Goal: Transaction & Acquisition: Download file/media

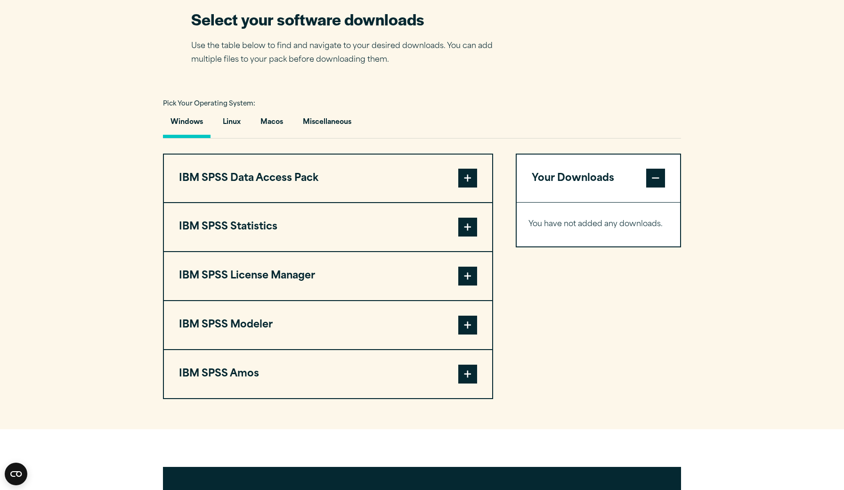
scroll to position [598, 0]
click at [264, 138] on button "Macos" at bounding box center [272, 124] width 38 height 27
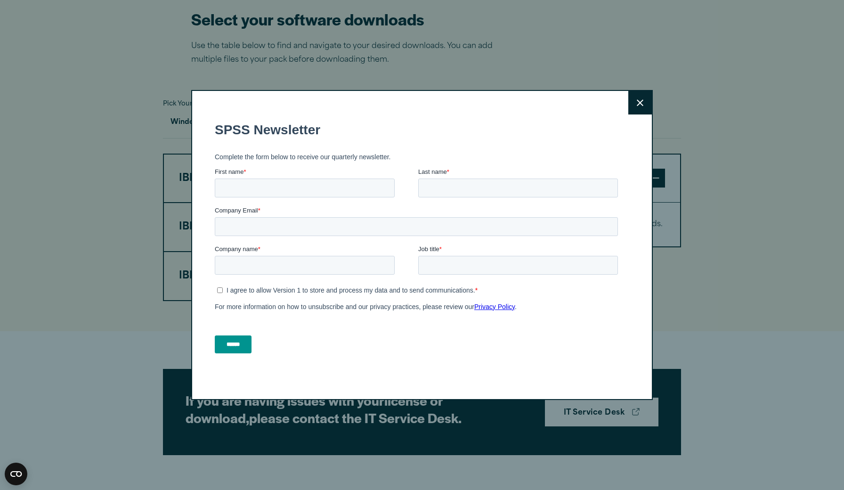
click at [644, 96] on button "Close" at bounding box center [640, 103] width 24 height 24
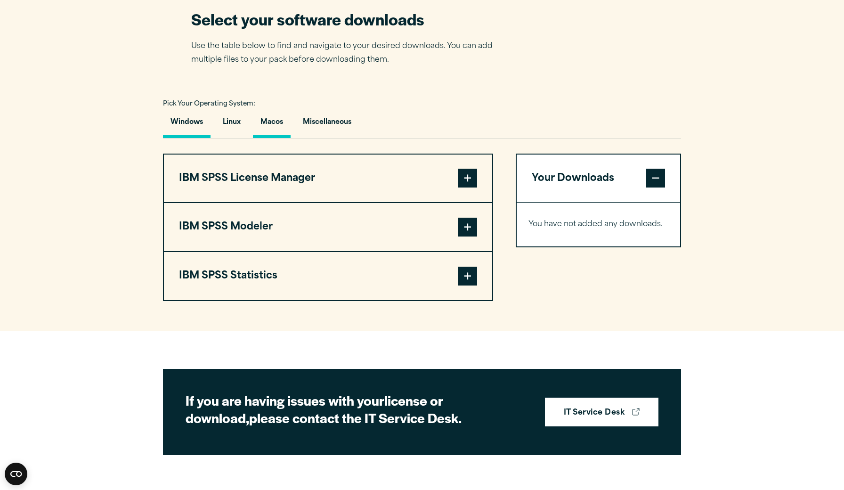
click at [183, 138] on button "Windows" at bounding box center [187, 124] width 48 height 27
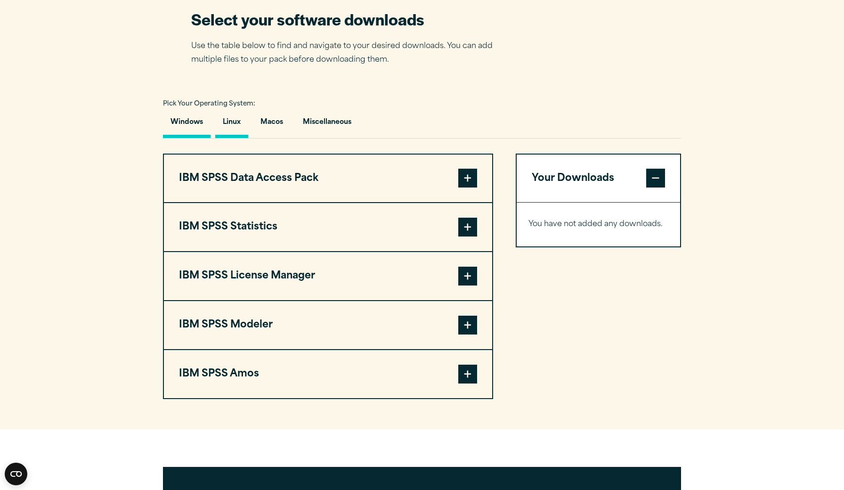
click at [240, 138] on button "Linux" at bounding box center [231, 124] width 33 height 27
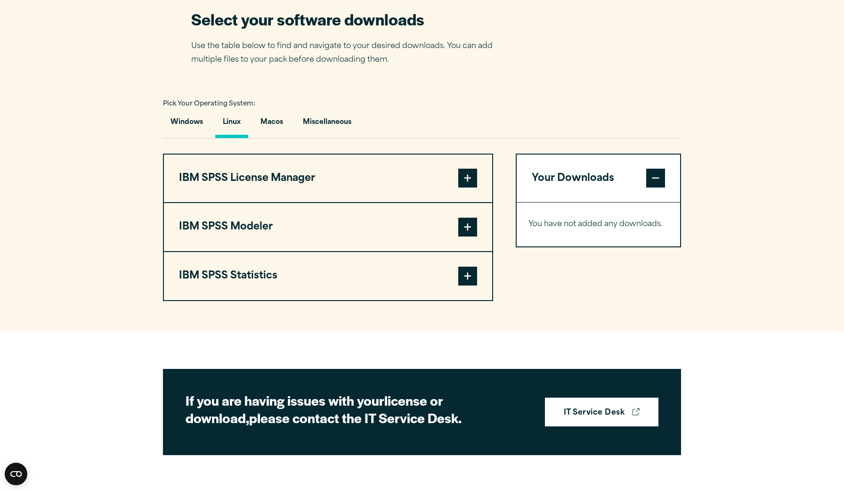
click at [295, 138] on div "Windows Linux [GEOGRAPHIC_DATA] Miscellaneous" at bounding box center [422, 124] width 518 height 27
click at [279, 138] on button "Macos" at bounding box center [272, 124] width 38 height 27
click at [181, 135] on button "Windows" at bounding box center [187, 124] width 48 height 27
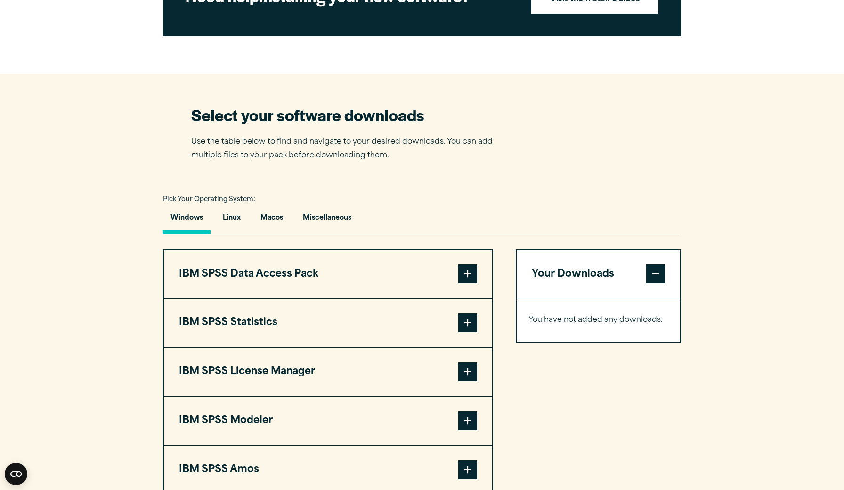
scroll to position [506, 0]
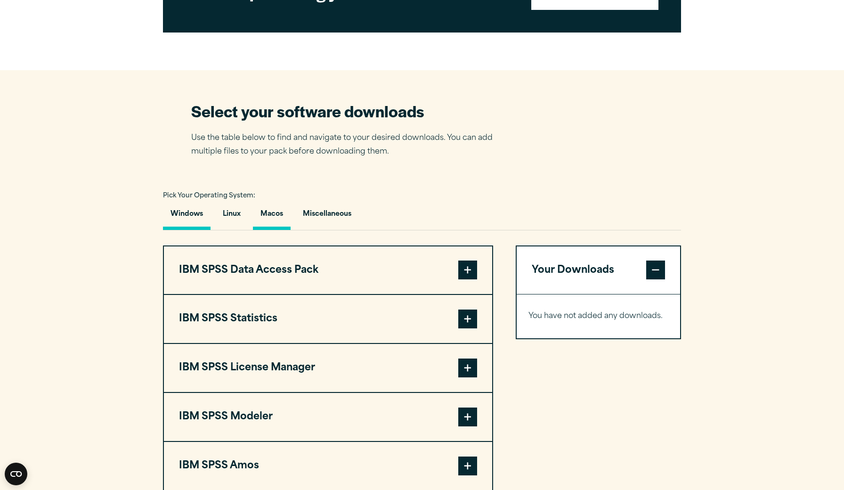
click at [276, 230] on button "Macos" at bounding box center [272, 216] width 38 height 27
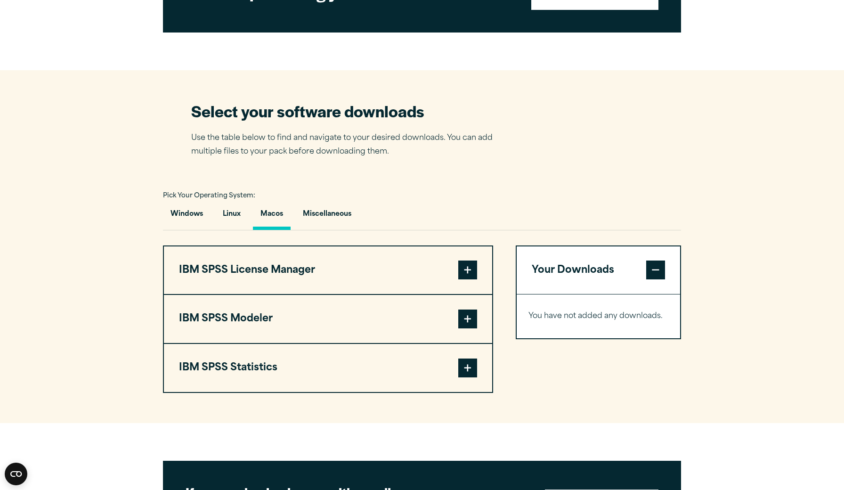
click at [468, 377] on span at bounding box center [467, 367] width 19 height 19
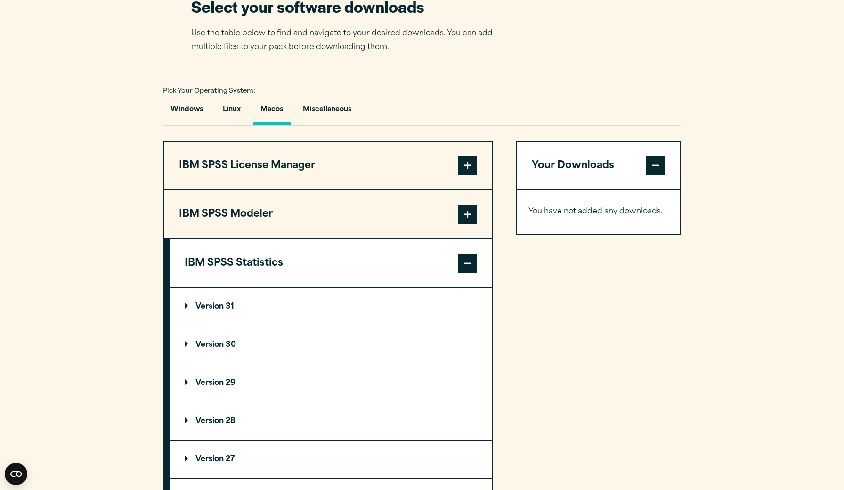
scroll to position [614, 0]
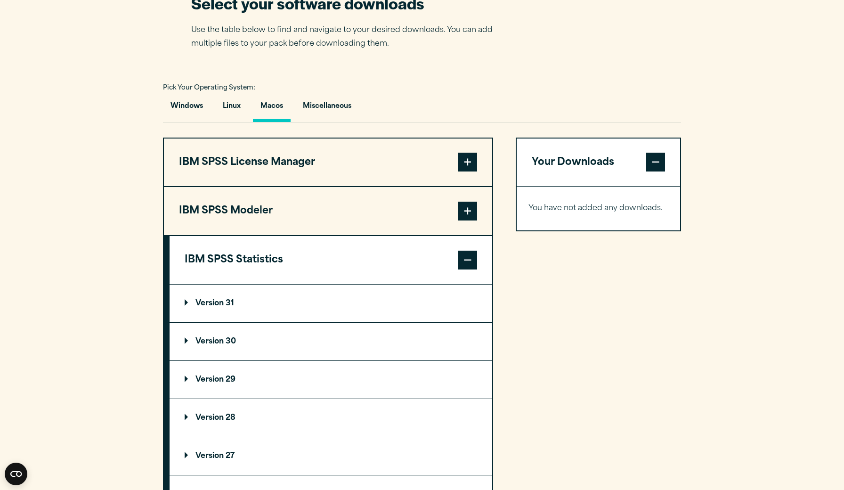
click at [223, 345] on p "Version 30" at bounding box center [210, 342] width 51 height 8
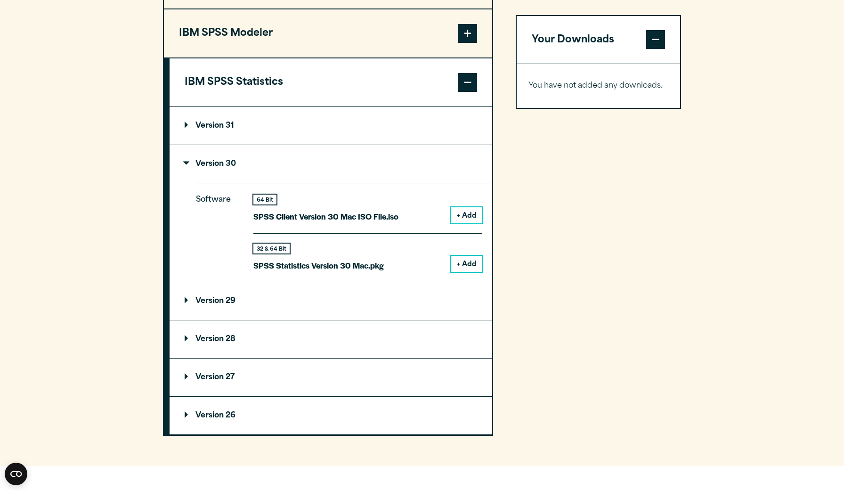
scroll to position [793, 0]
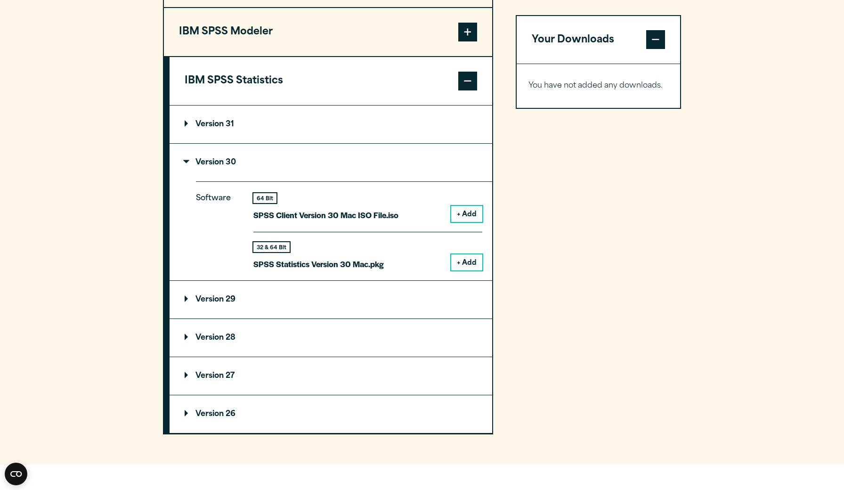
click at [227, 128] on p "Version 31" at bounding box center [209, 125] width 49 height 8
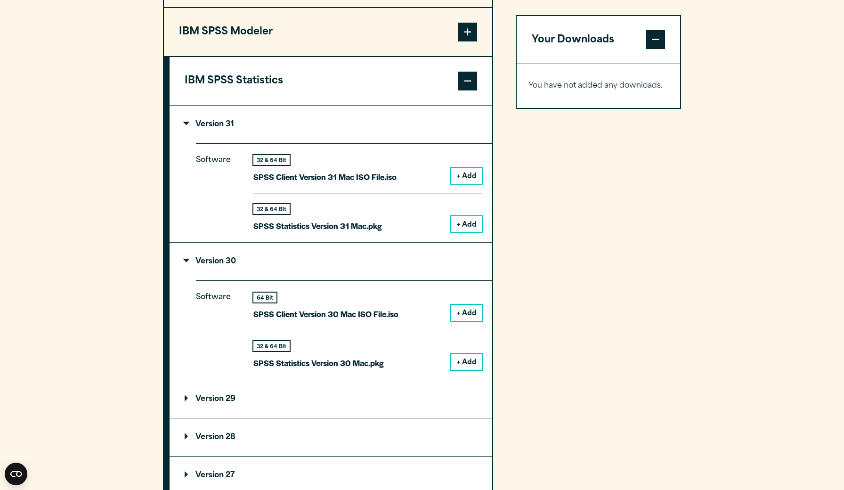
click at [469, 232] on button "+ Add" at bounding box center [466, 224] width 31 height 16
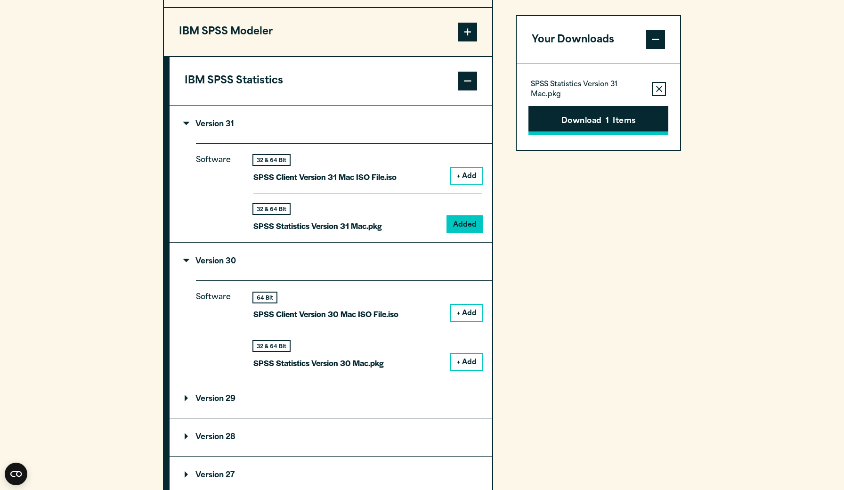
click at [616, 115] on button "Download 1 Items" at bounding box center [598, 120] width 140 height 29
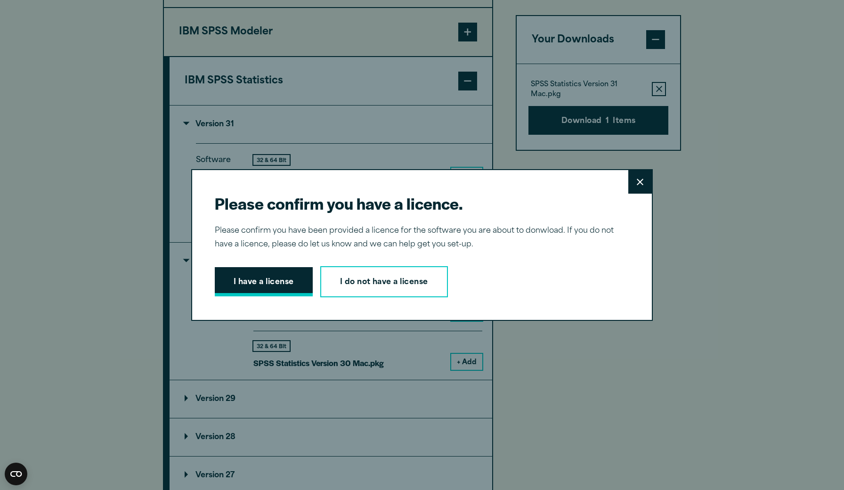
click at [268, 274] on button "I have a license" at bounding box center [264, 281] width 98 height 29
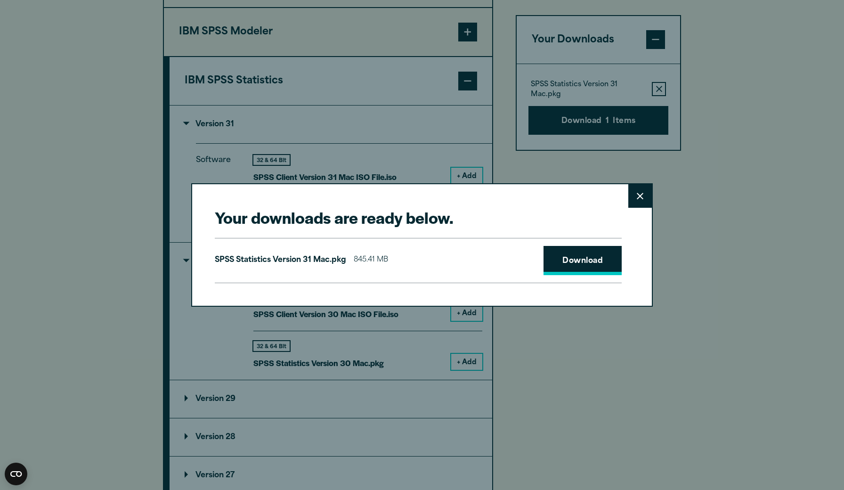
click at [559, 249] on link "Download" at bounding box center [582, 260] width 78 height 29
click at [646, 191] on button "Close" at bounding box center [640, 196] width 24 height 24
